Goal: Task Accomplishment & Management: Use online tool/utility

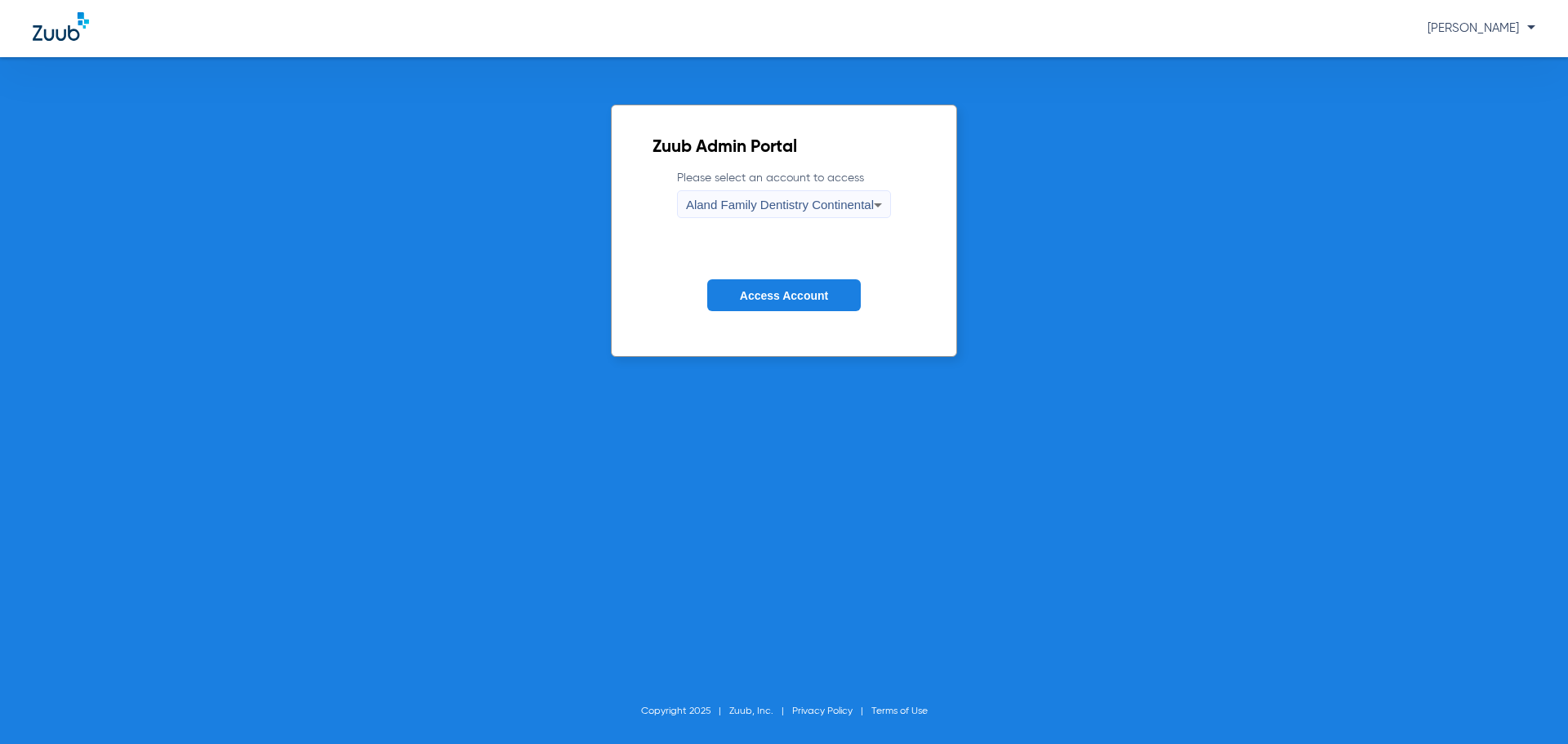
click at [771, 196] on div "Aland Family Dentistry Continental" at bounding box center [780, 205] width 188 height 28
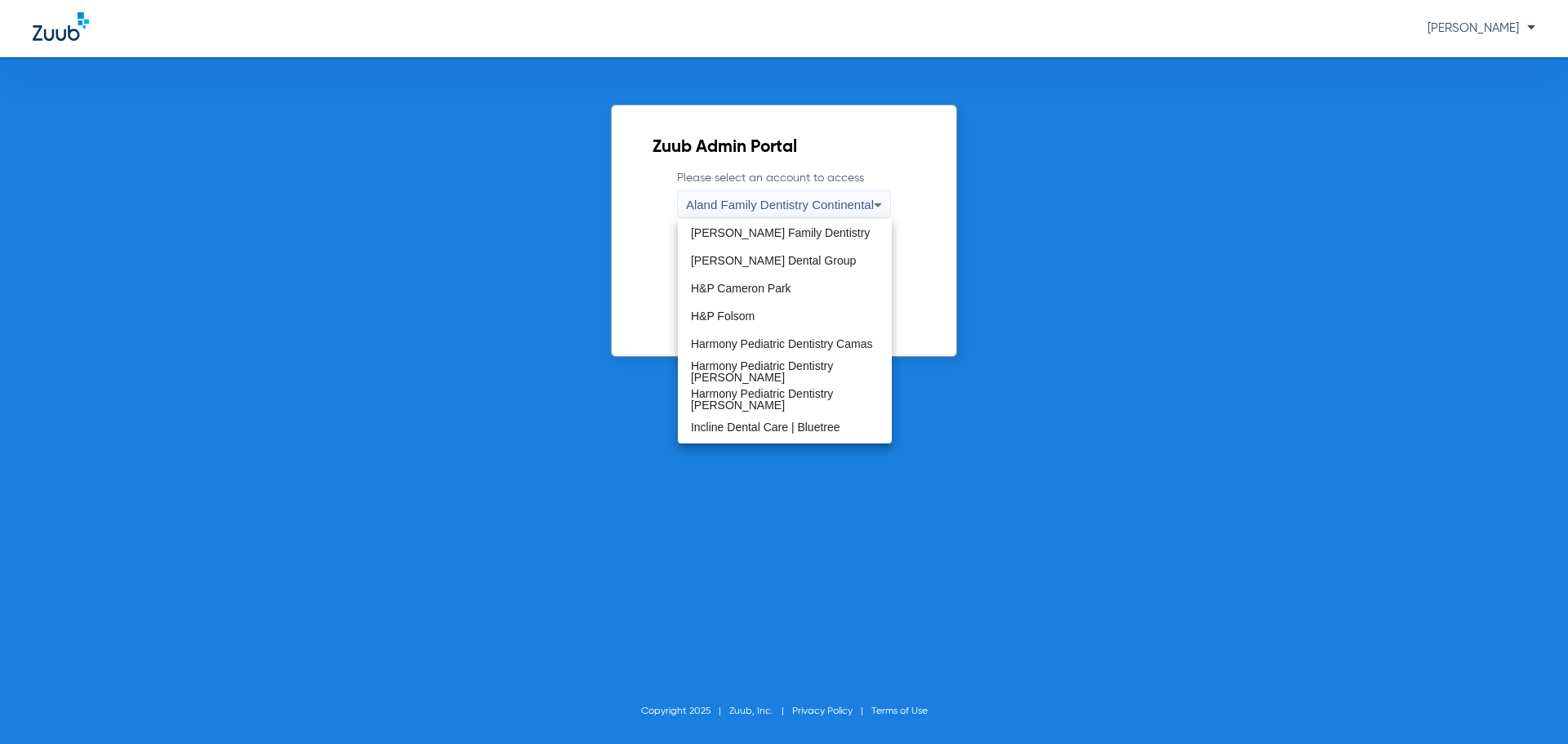
scroll to position [163, 0]
click at [774, 298] on mat-option "H&P Folsom" at bounding box center [785, 291] width 214 height 28
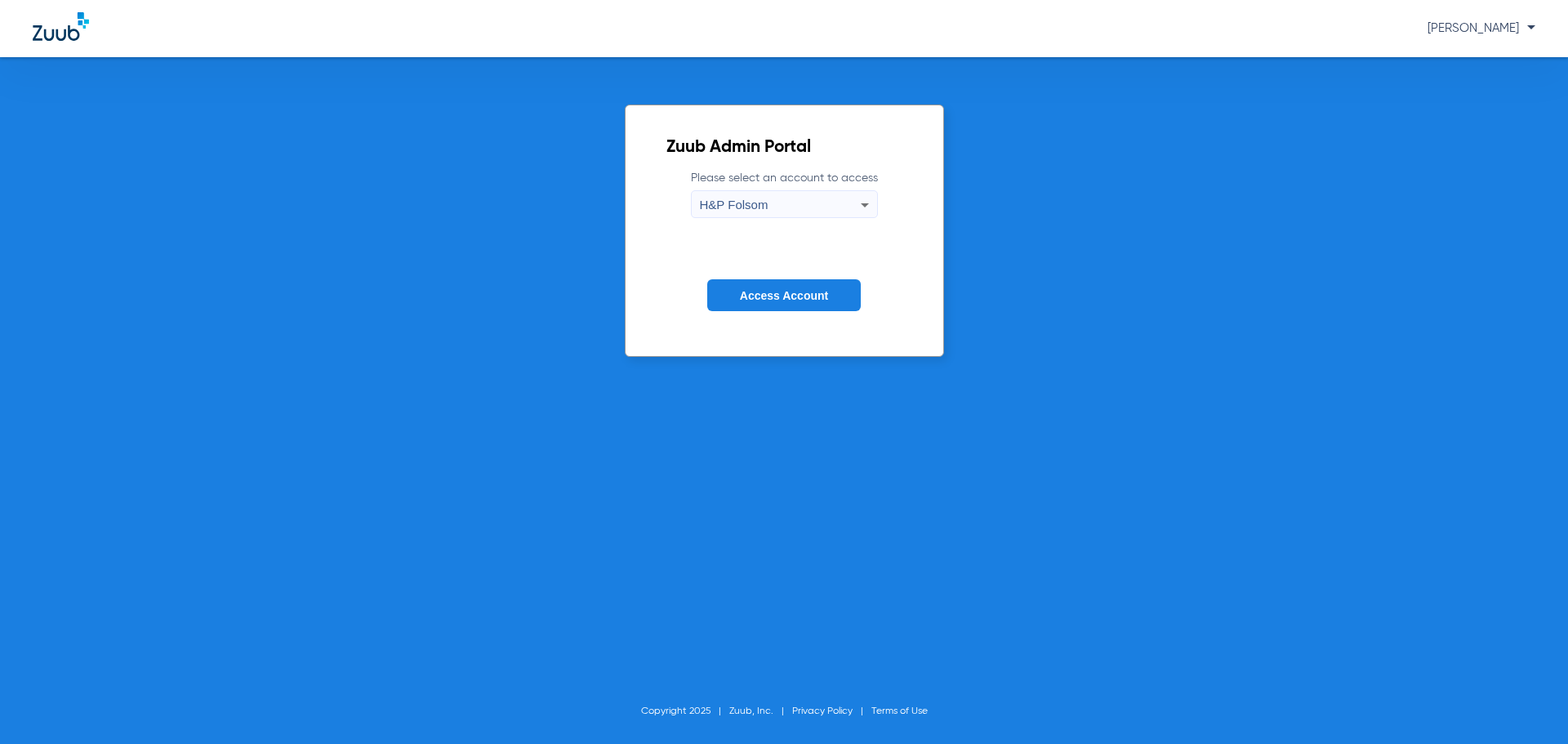
click at [772, 299] on span "Access Account" at bounding box center [784, 296] width 88 height 13
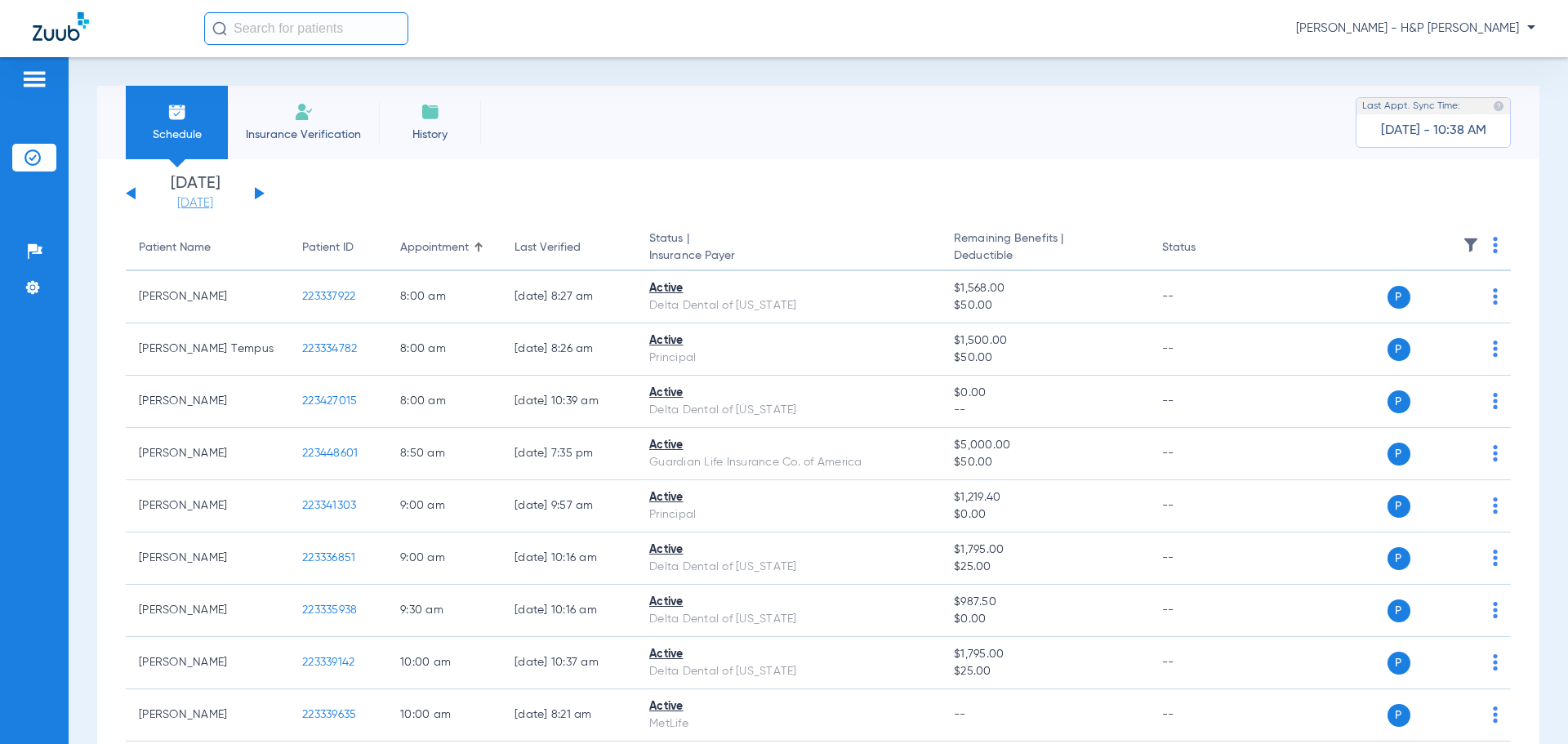
click at [206, 207] on link "[DATE]" at bounding box center [195, 204] width 98 height 17
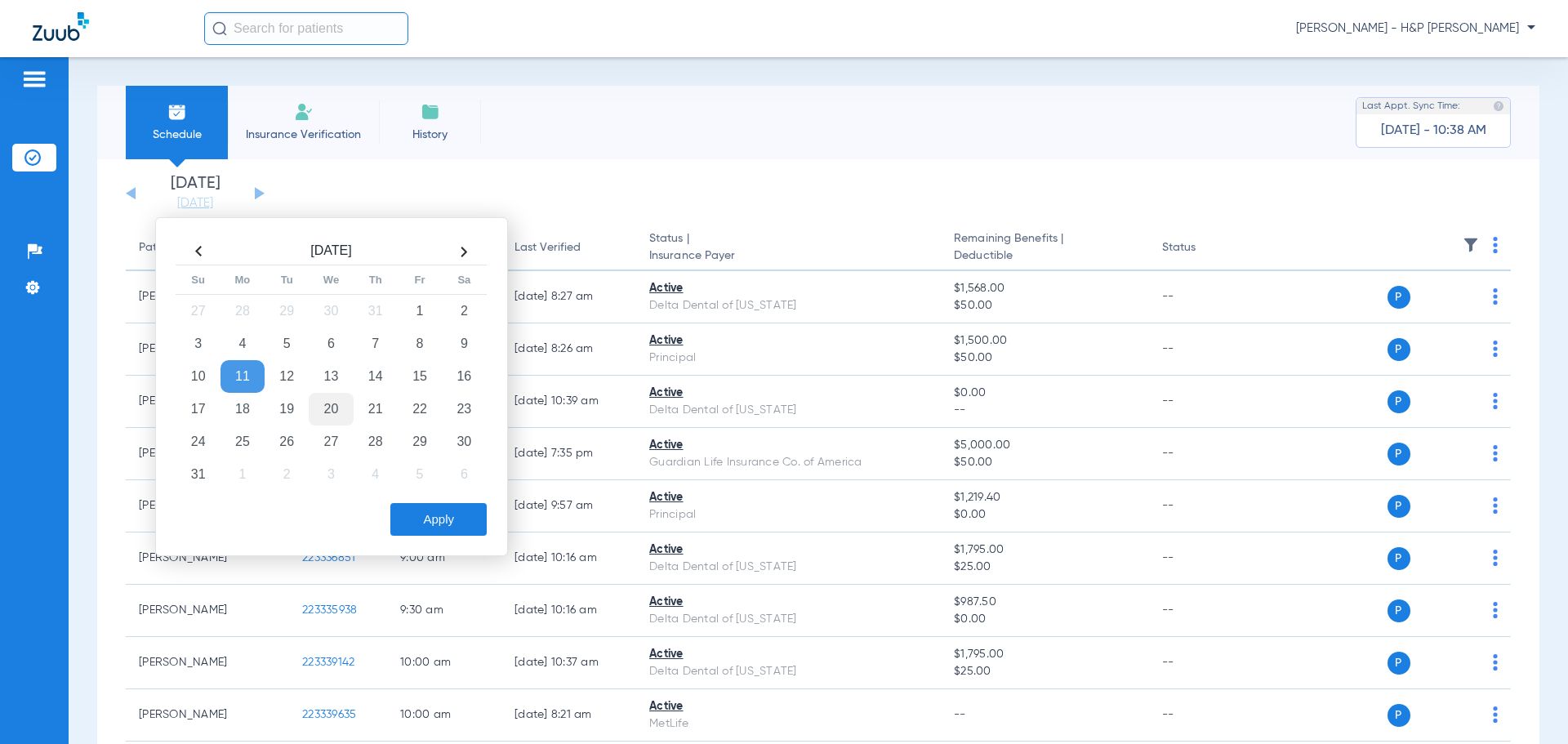
click at [340, 407] on td "20" at bounding box center [331, 409] width 44 height 33
click at [424, 511] on button "Apply" at bounding box center [439, 519] width 97 height 33
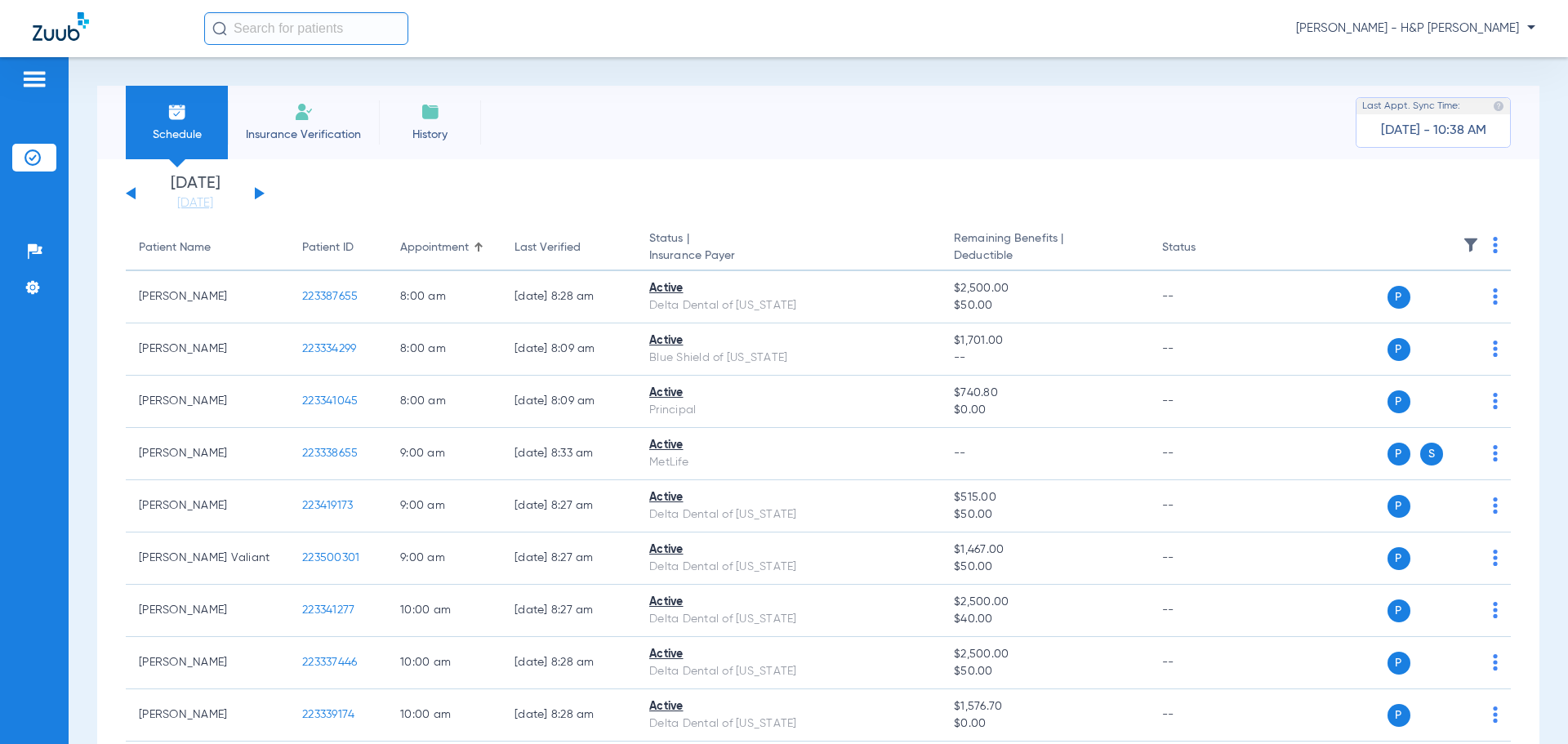
click at [254, 190] on div "[DATE] [DATE] [DATE] [DATE] [DATE] [DATE] [DATE] [DATE] [DATE] [DATE] [DATE] [D…" at bounding box center [195, 194] width 139 height 36
click at [257, 192] on button at bounding box center [260, 193] width 10 height 12
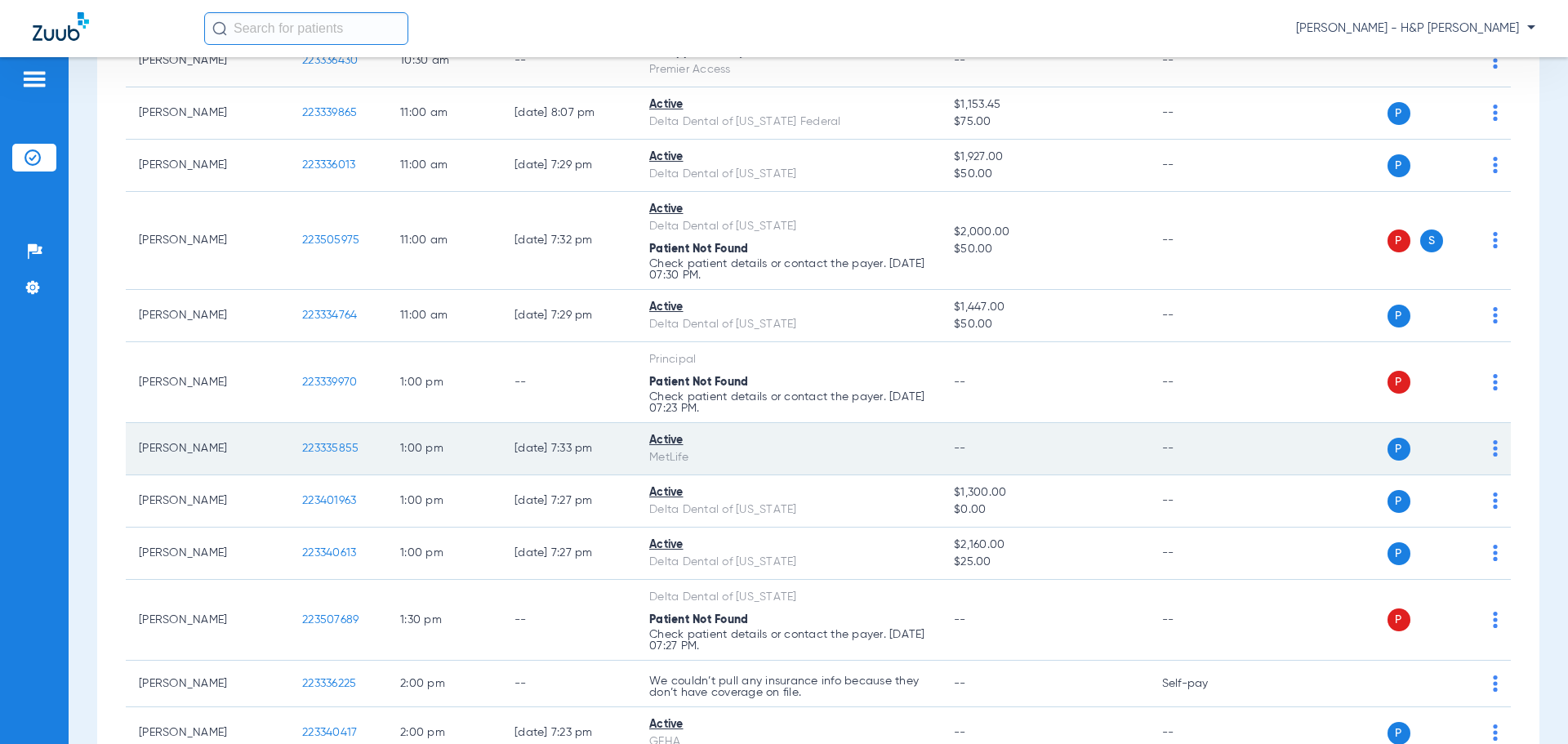
scroll to position [736, 0]
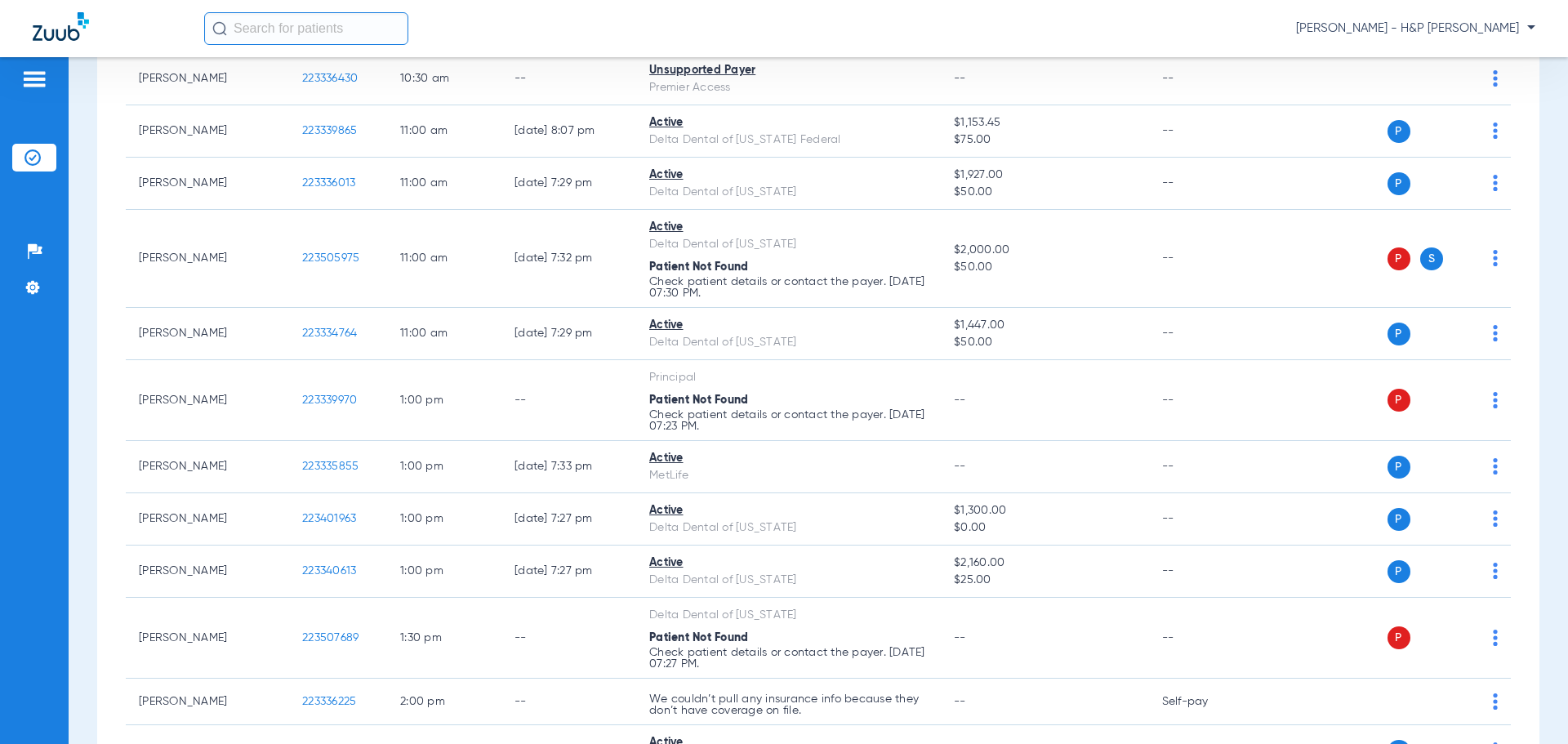
click at [1479, 33] on span "[PERSON_NAME] - H&P [PERSON_NAME]" at bounding box center [1415, 29] width 239 height 17
click at [1463, 60] on span "Account Selection" at bounding box center [1474, 58] width 91 height 11
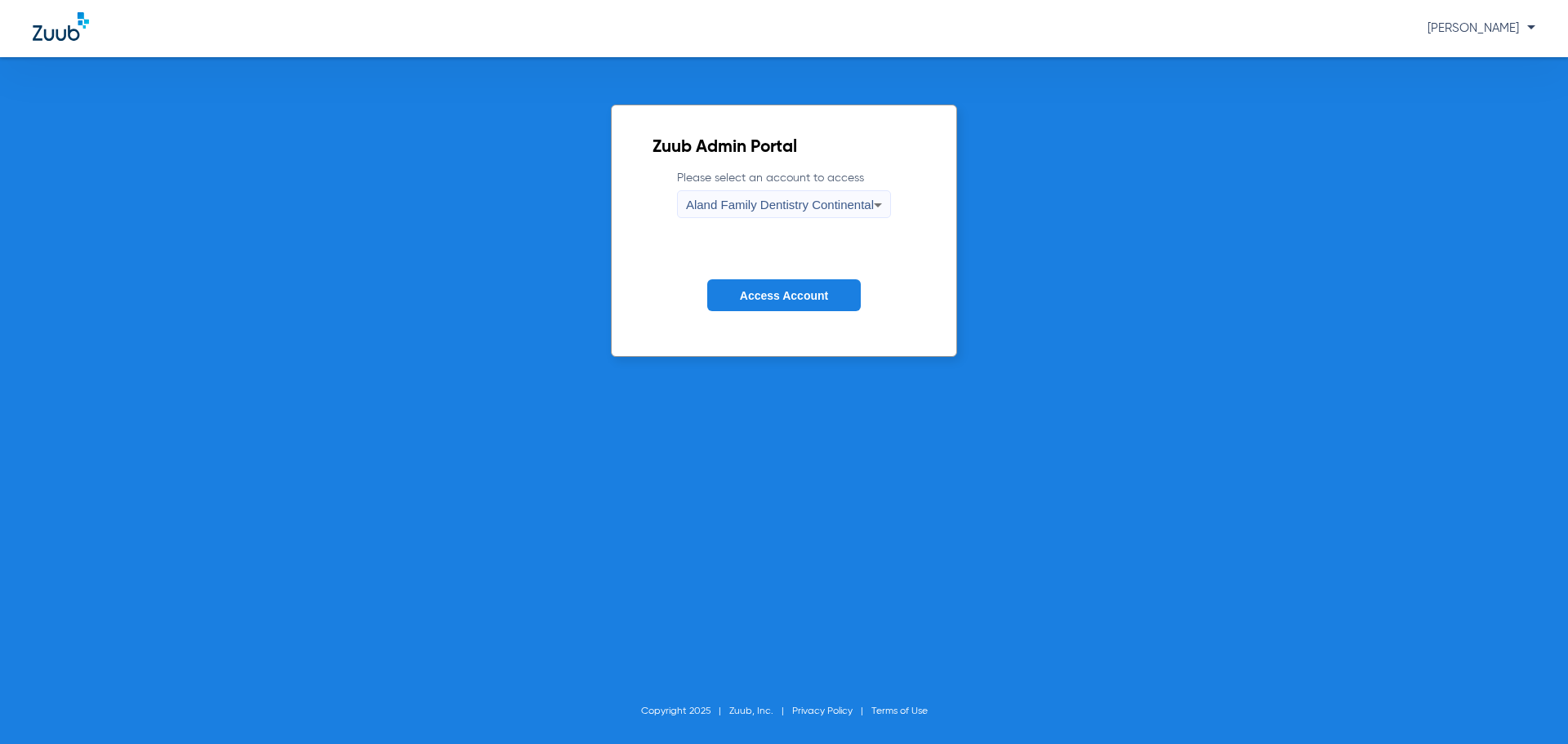
click at [742, 196] on div "Aland Family Dentistry Continental" at bounding box center [780, 205] width 188 height 28
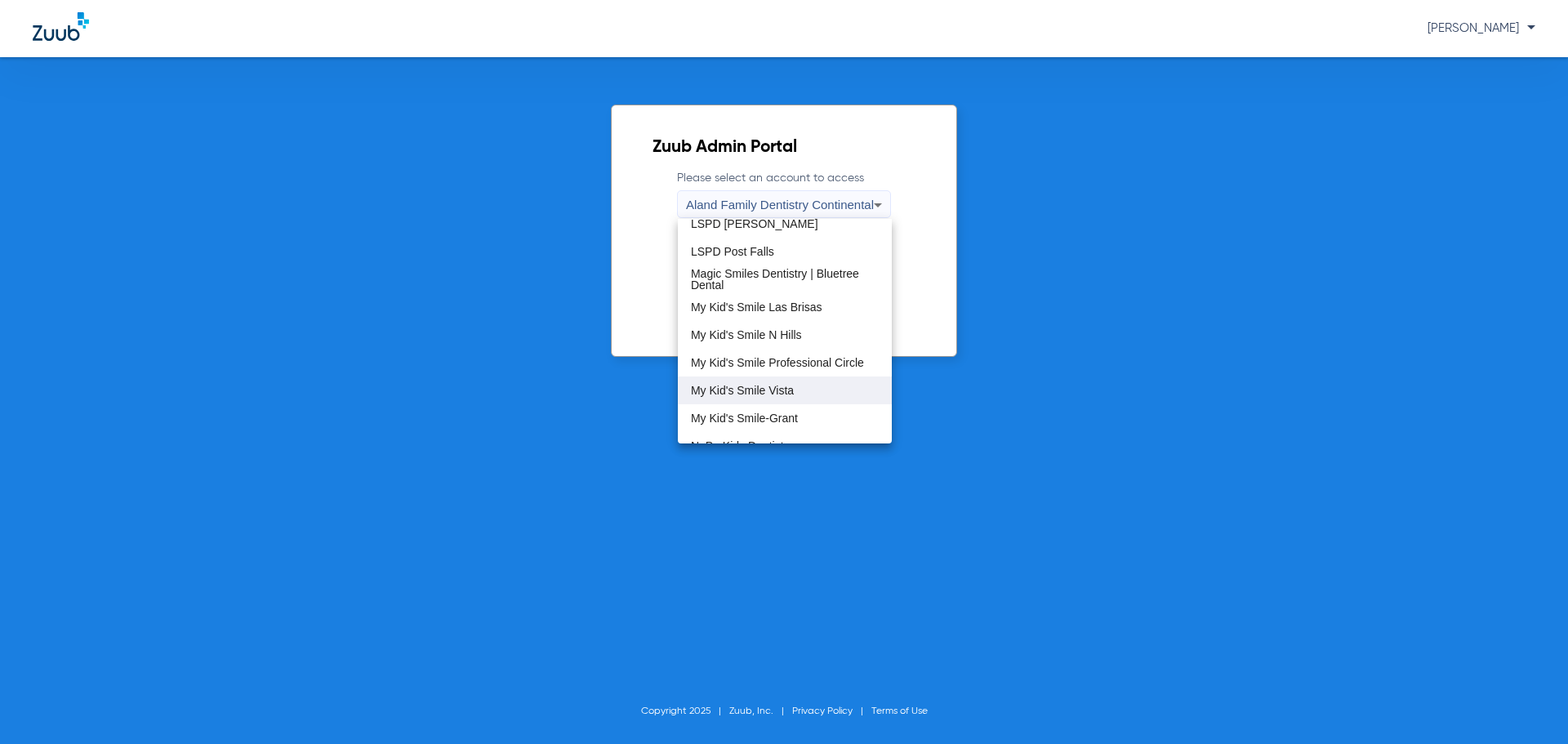
scroll to position [409, 0]
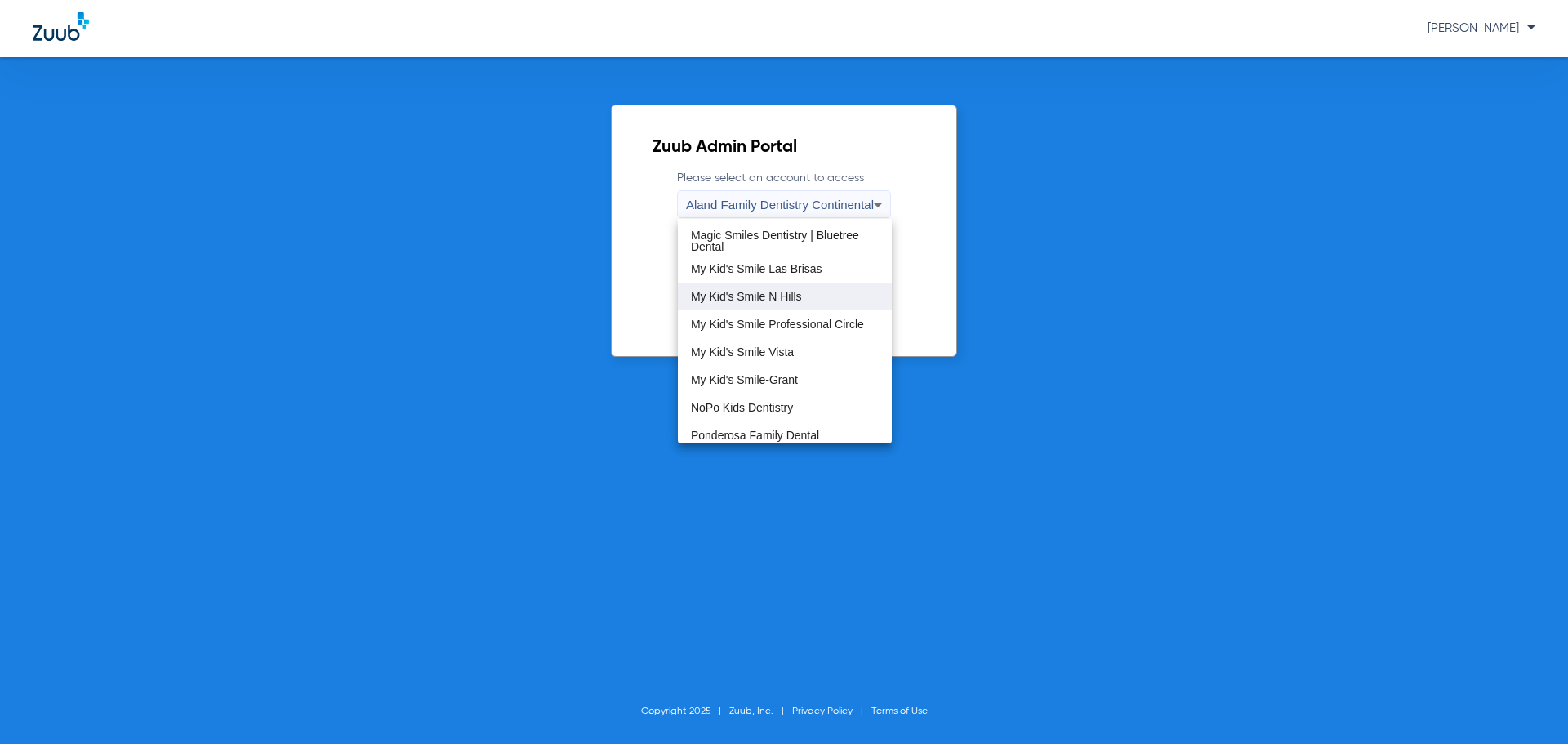
click at [793, 296] on span "My Kid's Smile N Hills" at bounding box center [746, 296] width 111 height 11
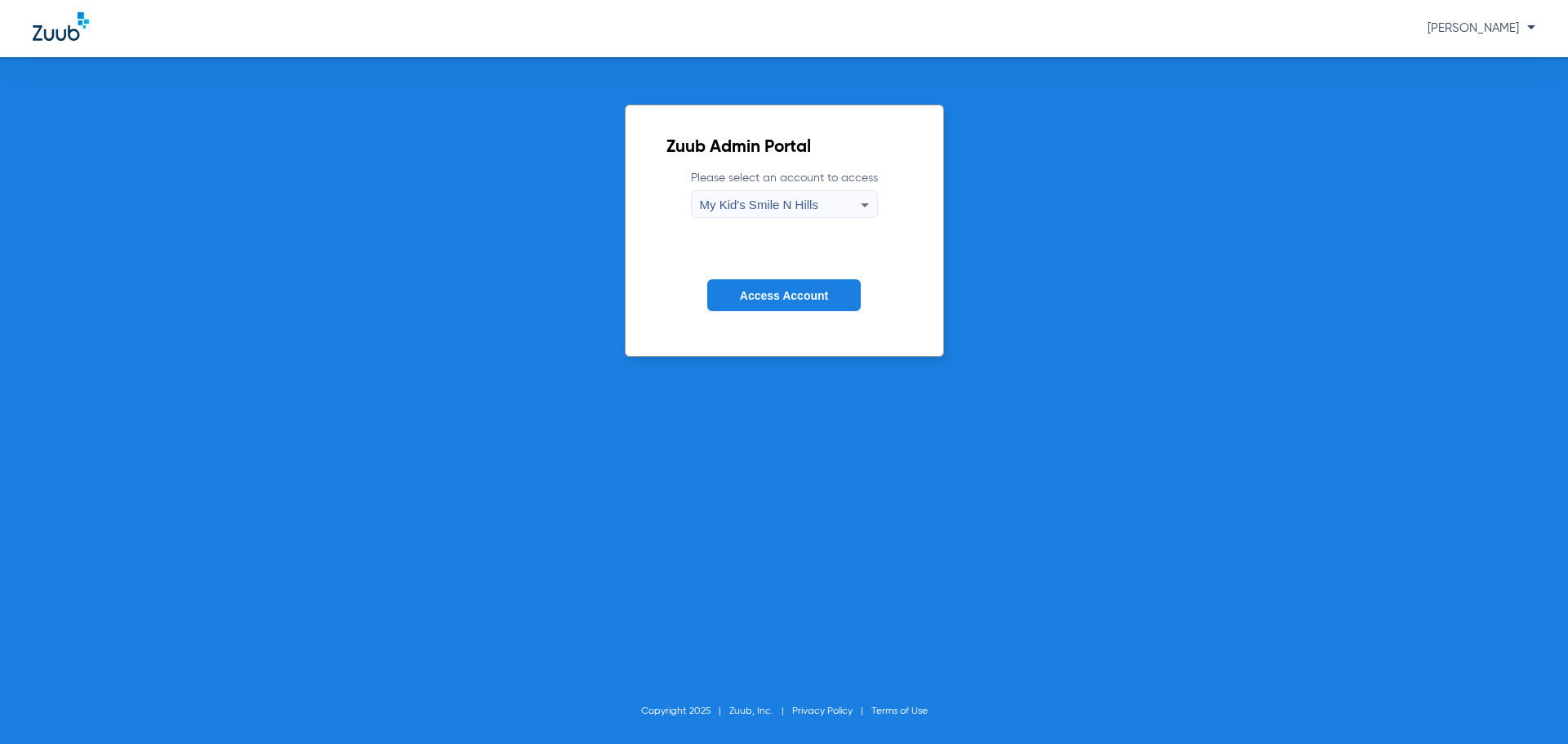
click at [789, 296] on span "Access Account" at bounding box center [784, 296] width 88 height 13
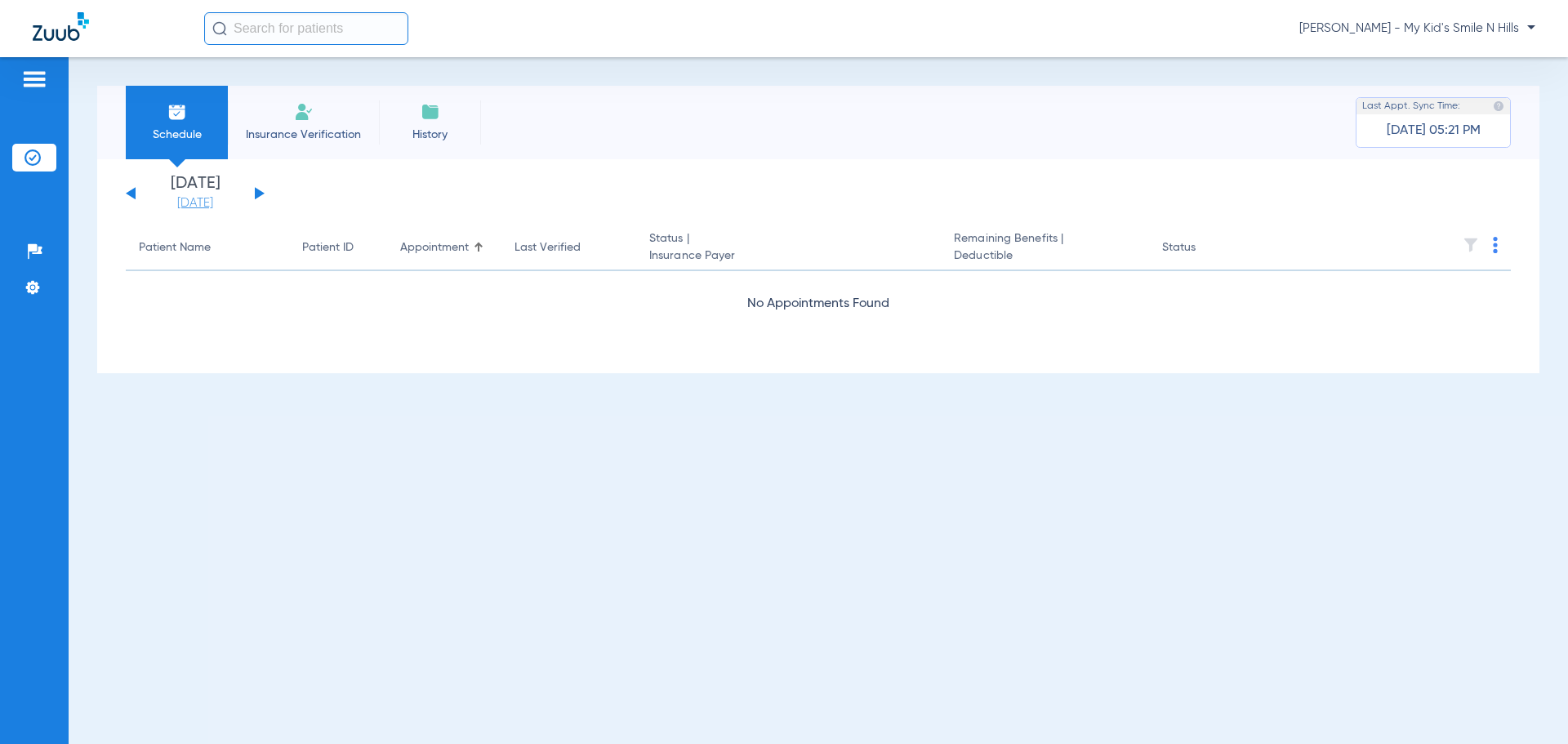
click at [202, 208] on link "[DATE]" at bounding box center [195, 204] width 98 height 17
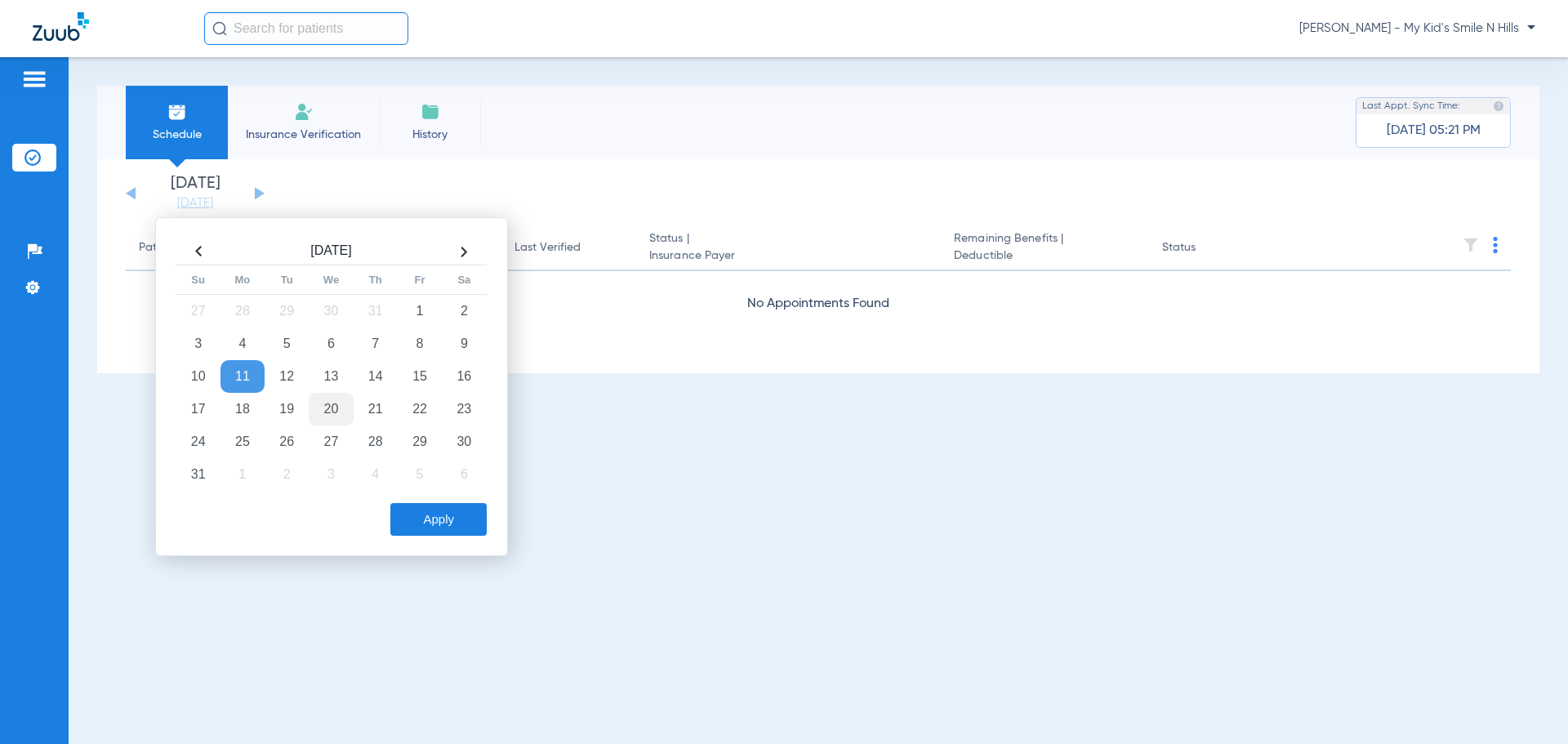
click at [320, 402] on td "20" at bounding box center [331, 409] width 44 height 33
drag, startPoint x: 444, startPoint y: 514, endPoint x: 459, endPoint y: 509, distance: 15.8
click at [445, 514] on button "Apply" at bounding box center [439, 519] width 97 height 33
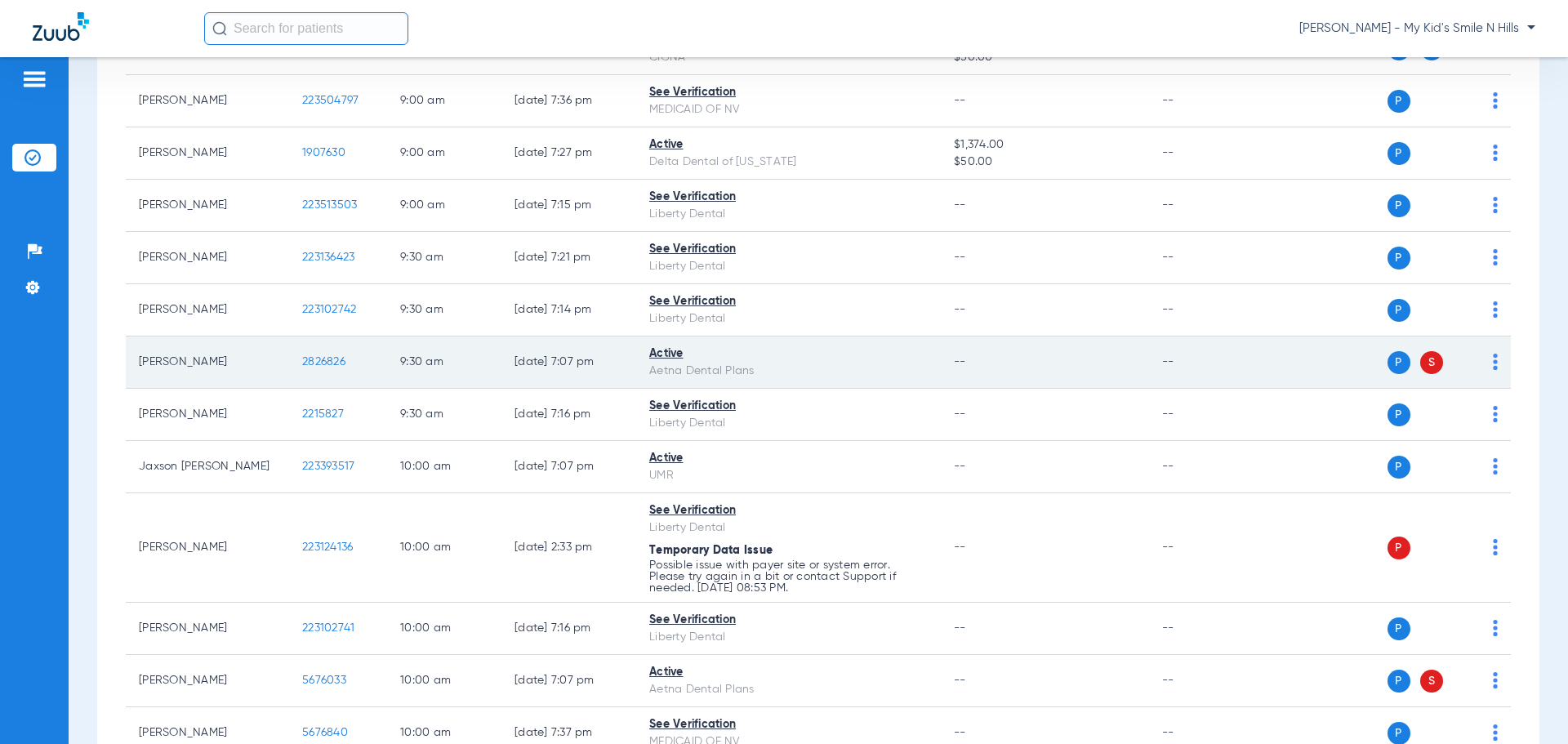
scroll to position [1552, 0]
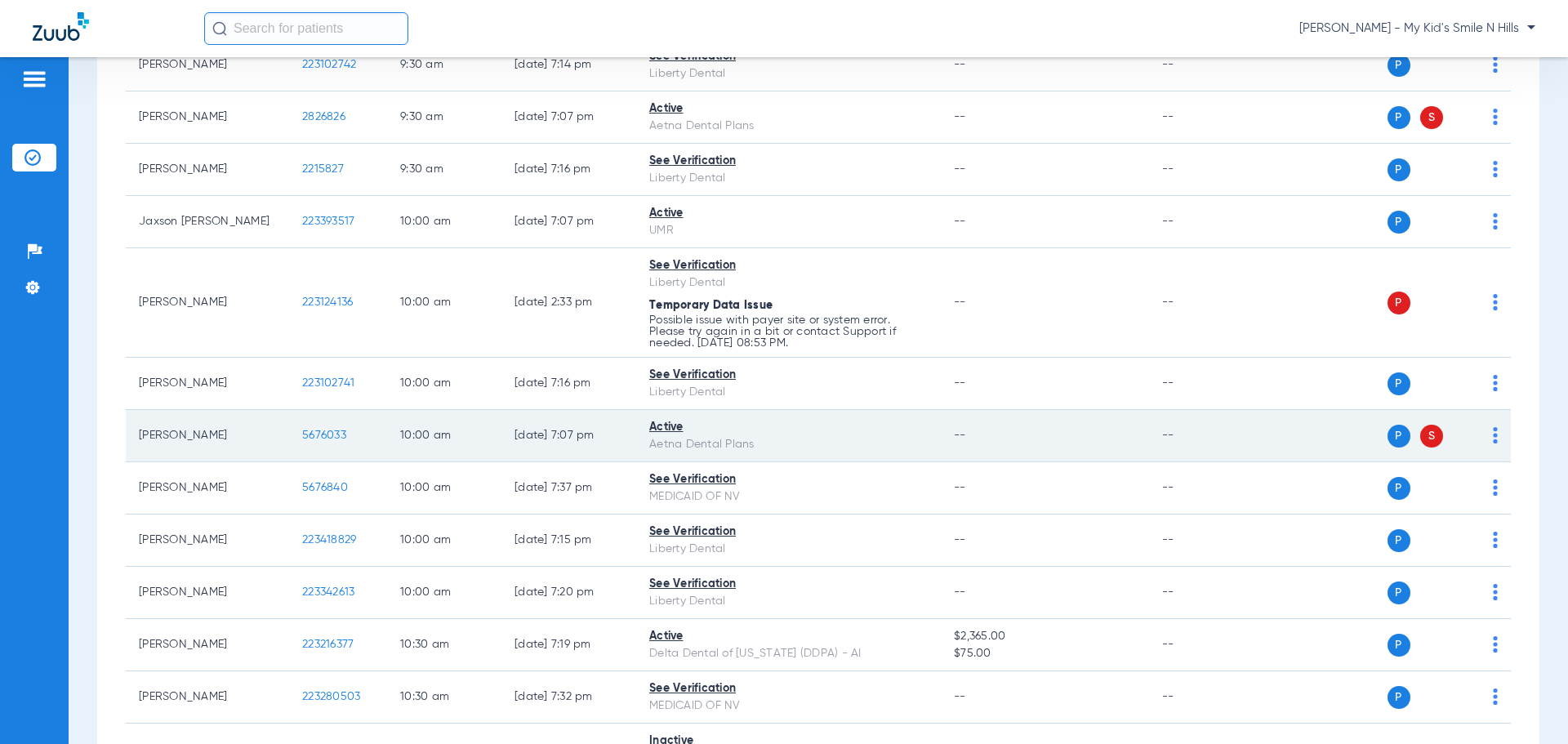
click at [1479, 432] on div "P S" at bounding box center [1379, 436] width 239 height 23
click at [1494, 439] on img at bounding box center [1495, 436] width 5 height 17
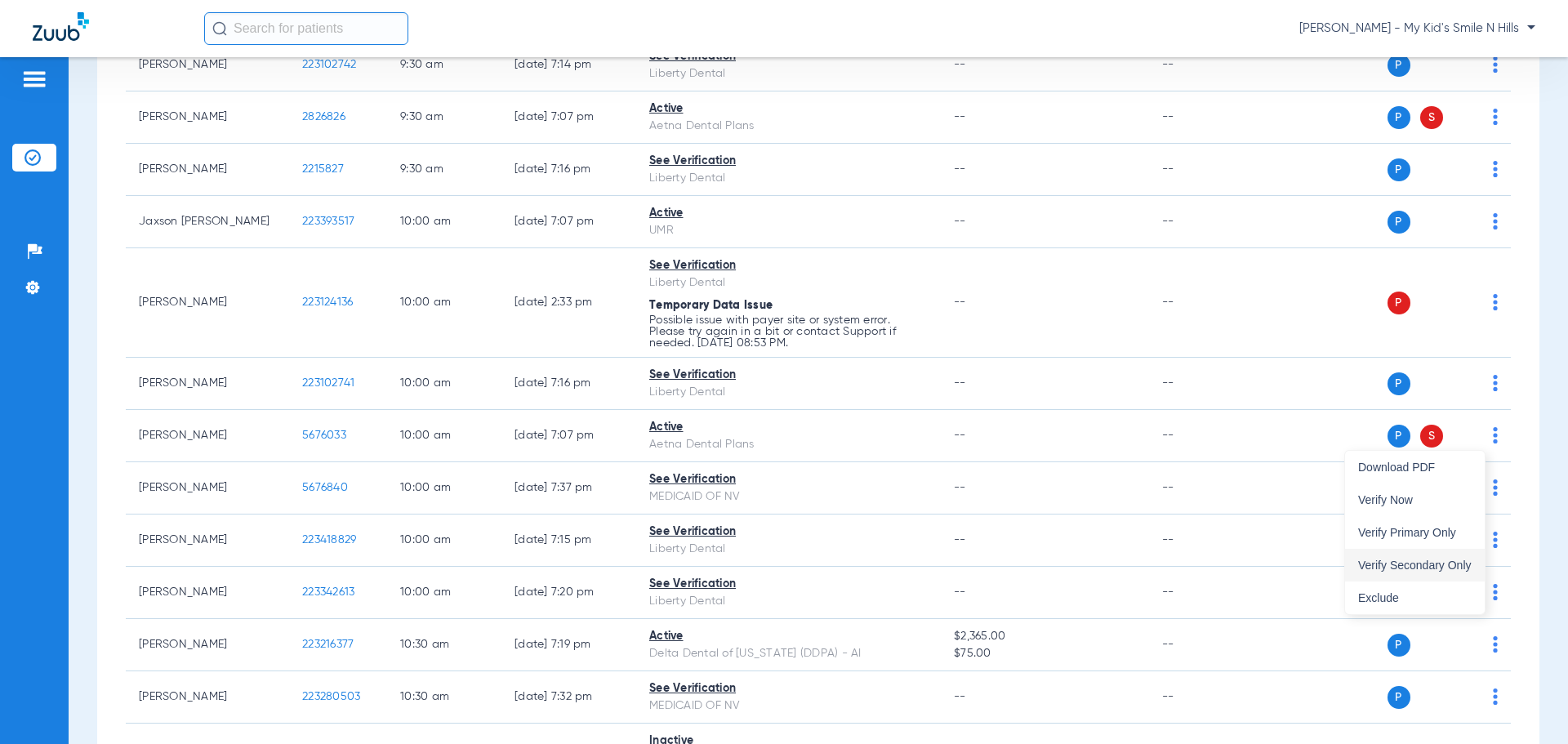
click at [1426, 566] on span "Verify Secondary Only" at bounding box center [1415, 565] width 114 height 11
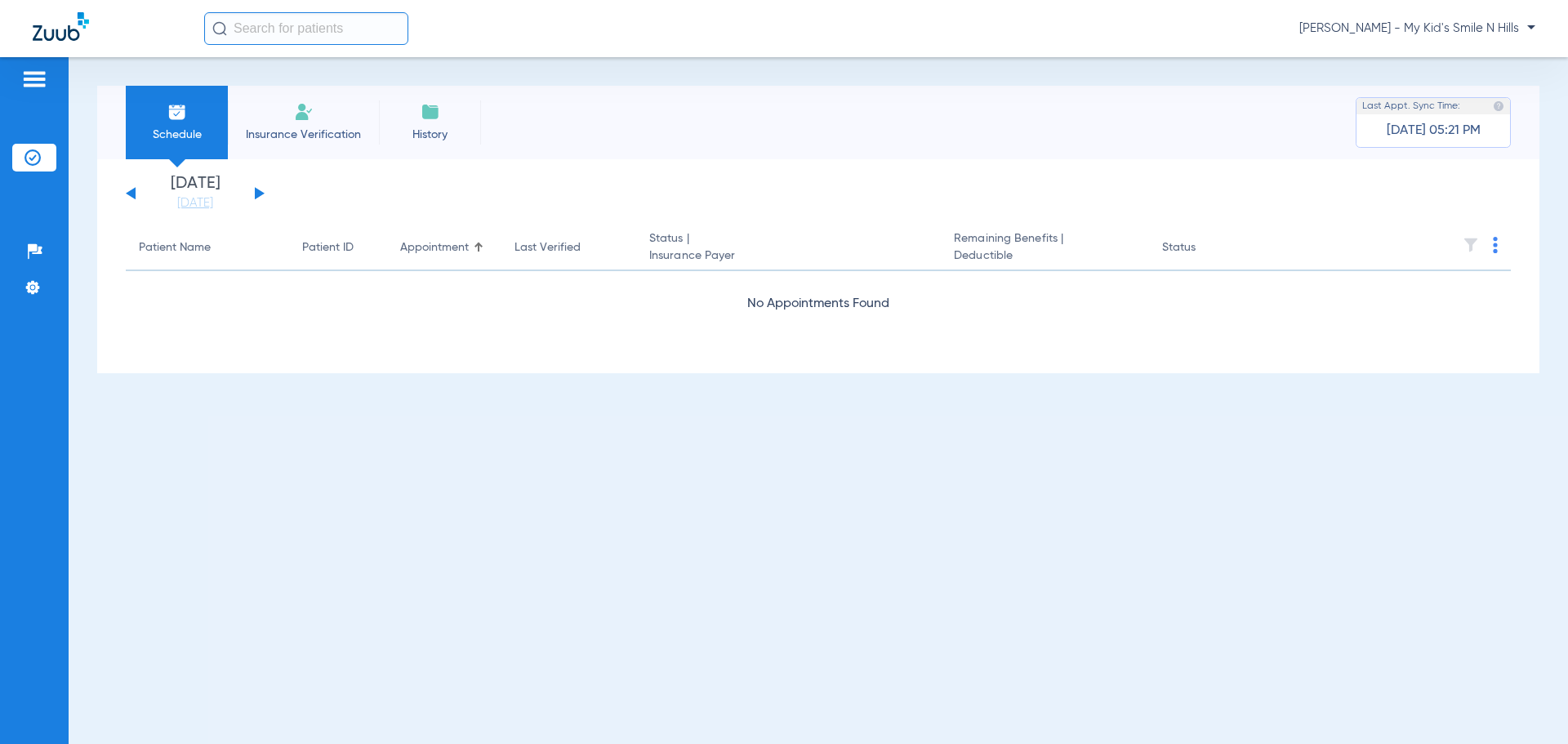
scroll to position [0, 0]
